Goal: Task Accomplishment & Management: Complete application form

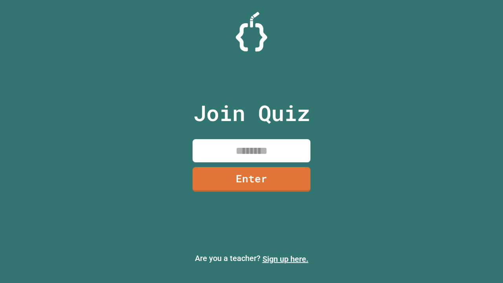
click at [285, 259] on link "Sign up here." at bounding box center [286, 258] width 46 height 9
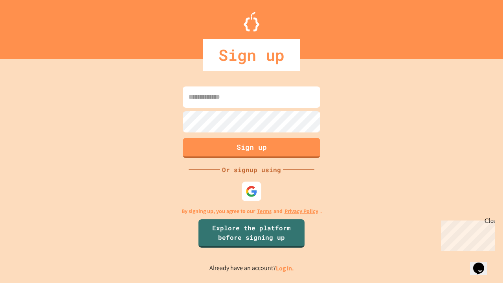
click at [285, 268] on link "Log in." at bounding box center [285, 268] width 18 height 8
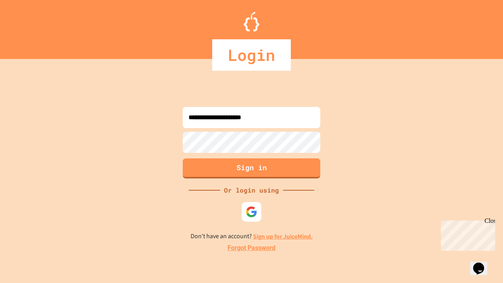
type input "**********"
